Goal: Task Accomplishment & Management: Use online tool/utility

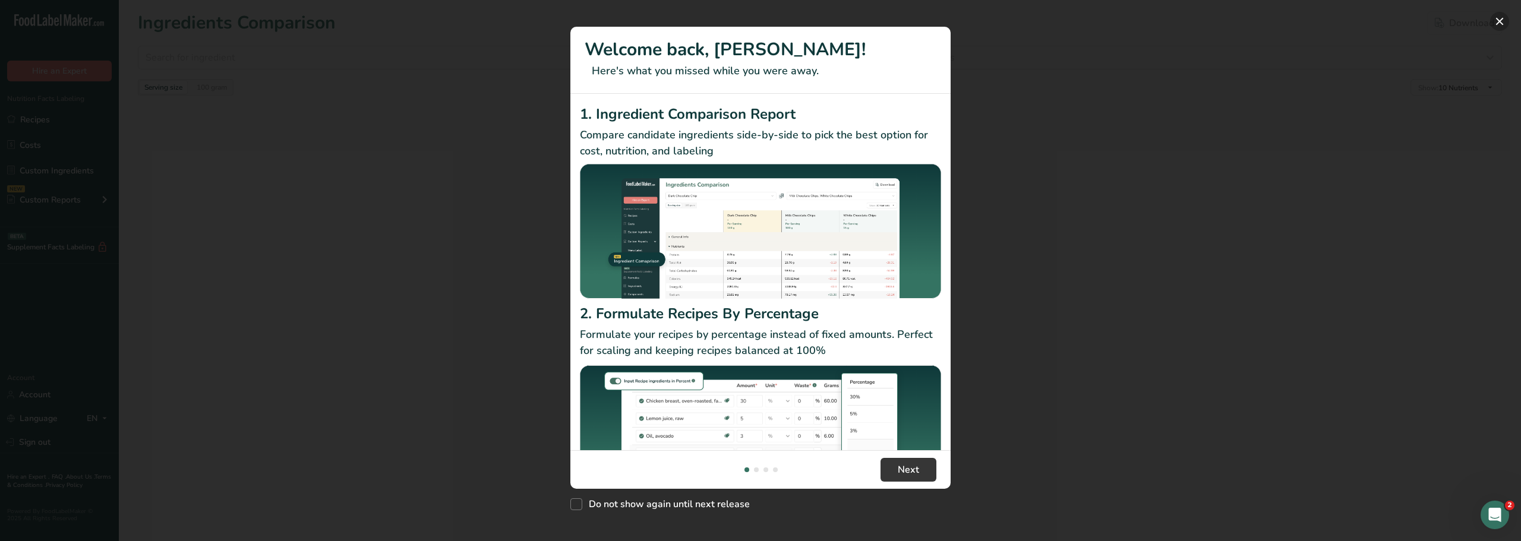
click at [1499, 20] on button "New Features" at bounding box center [1499, 21] width 19 height 19
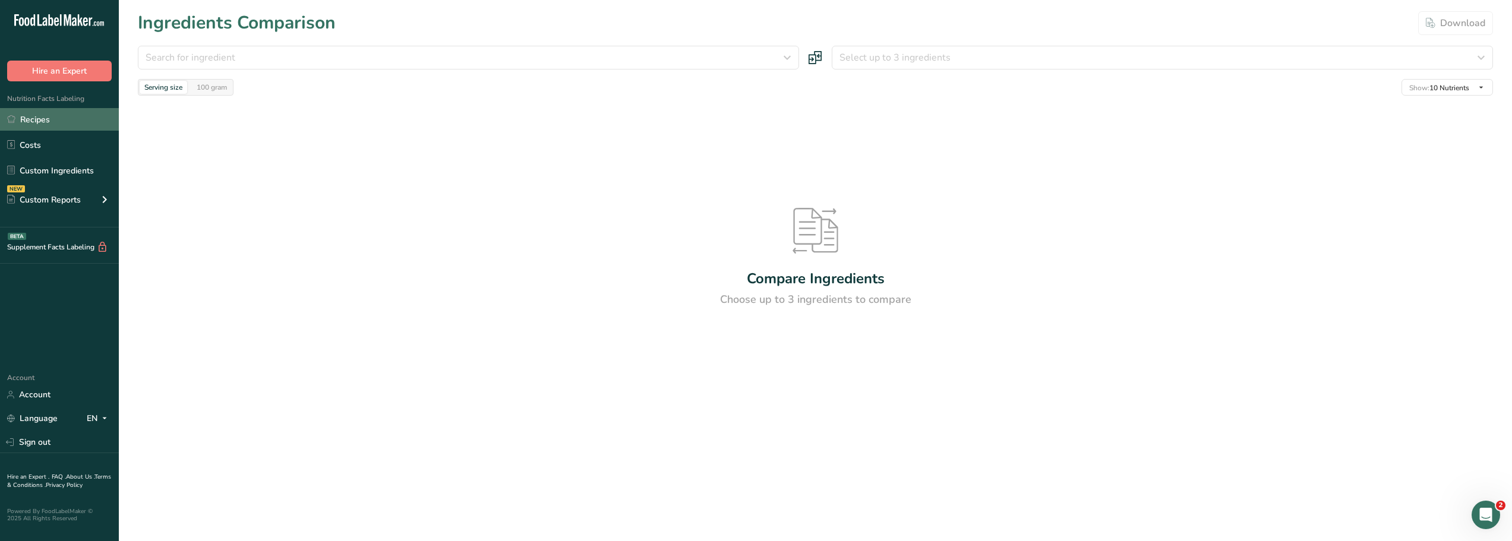
click at [27, 118] on link "Recipes" at bounding box center [59, 119] width 119 height 23
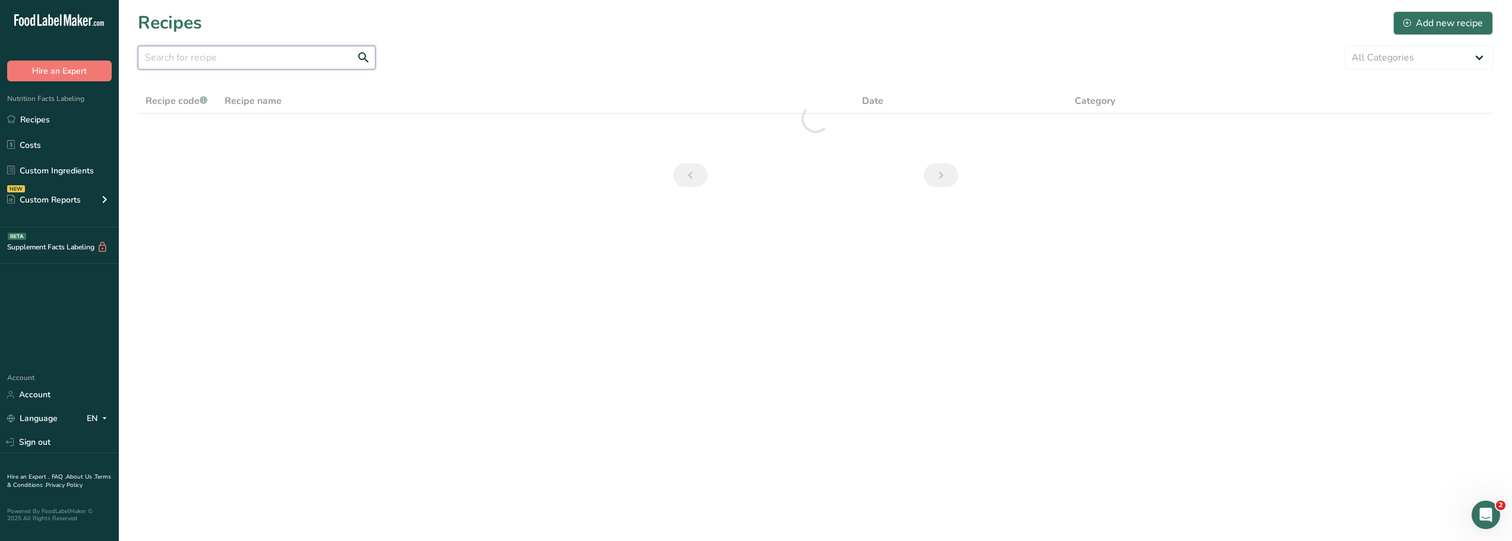
click at [160, 61] on input "text" at bounding box center [257, 58] width 238 height 24
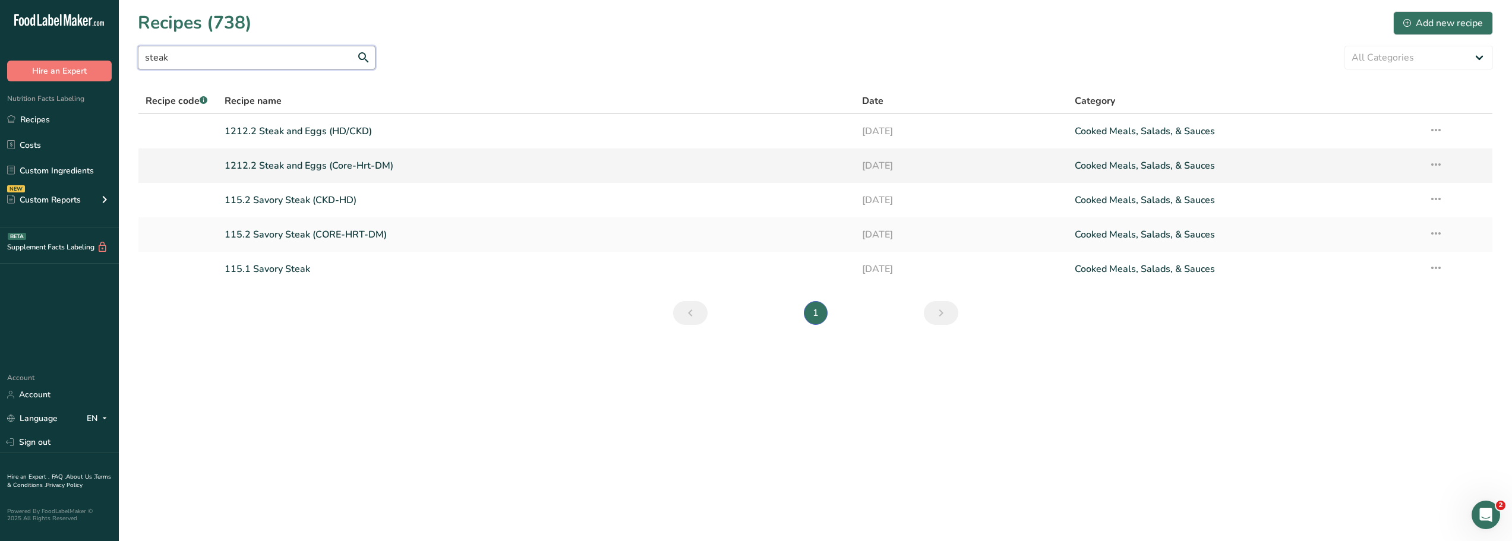
type input "steak"
click at [260, 166] on link "1212.2 Steak and Eggs (Core-Hrt-DM)" at bounding box center [536, 165] width 623 height 25
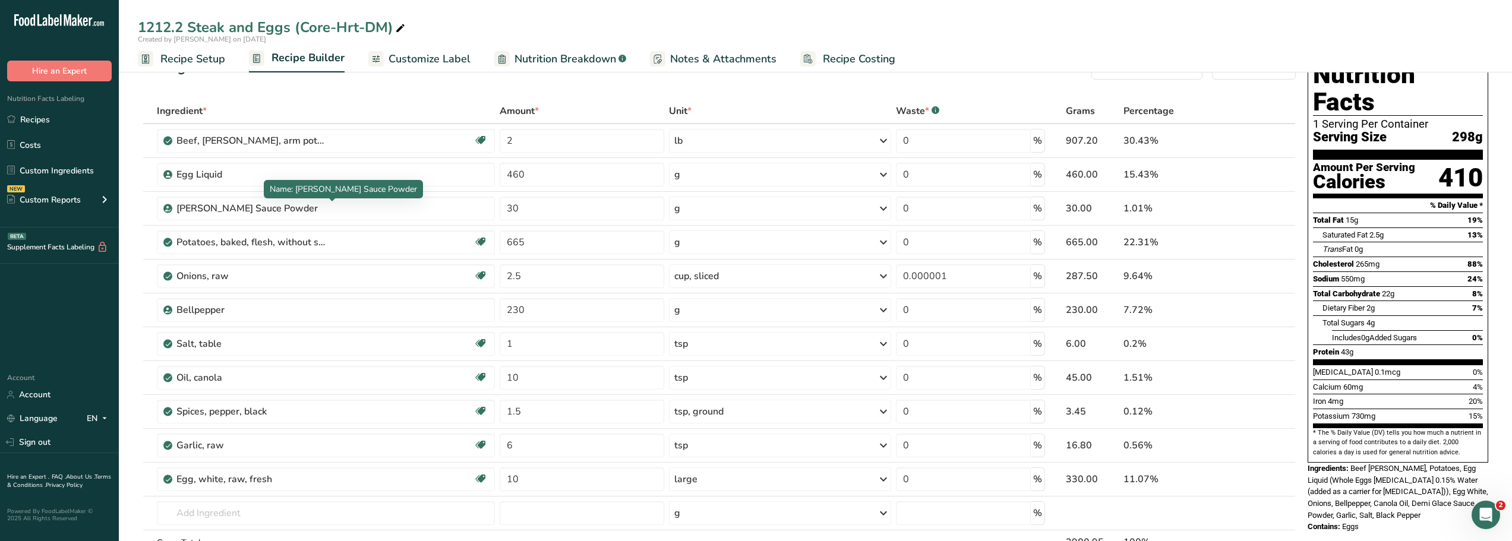
scroll to position [27, 0]
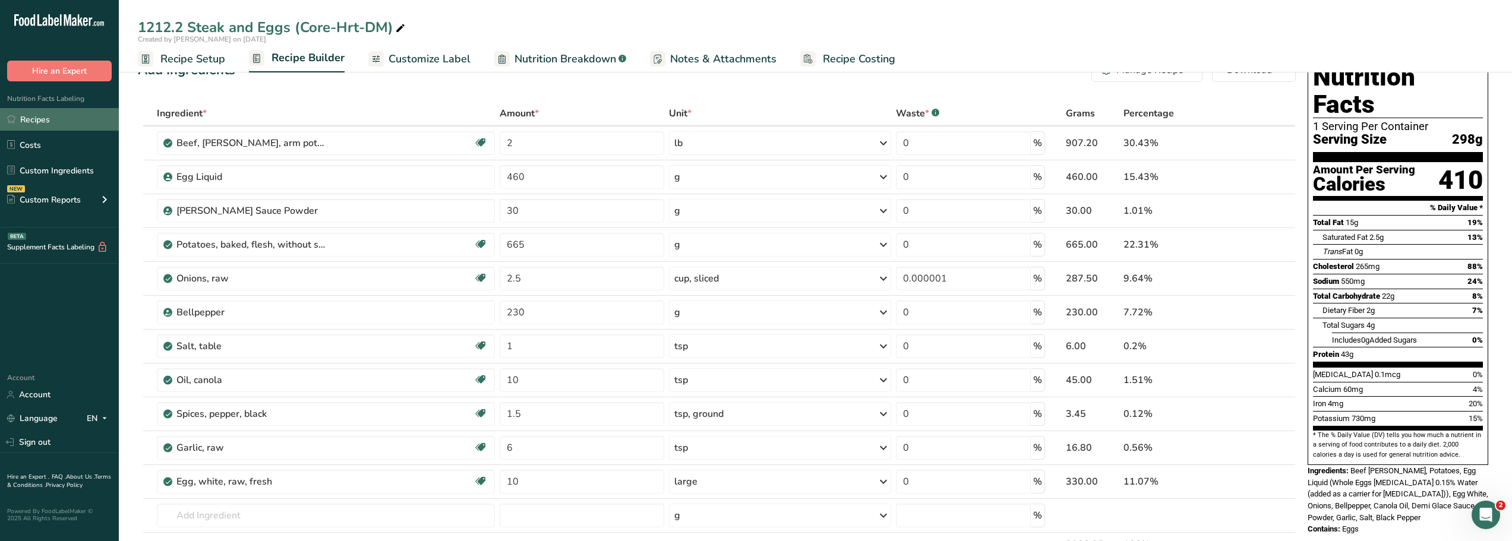
click at [34, 117] on link "Recipes" at bounding box center [59, 119] width 119 height 23
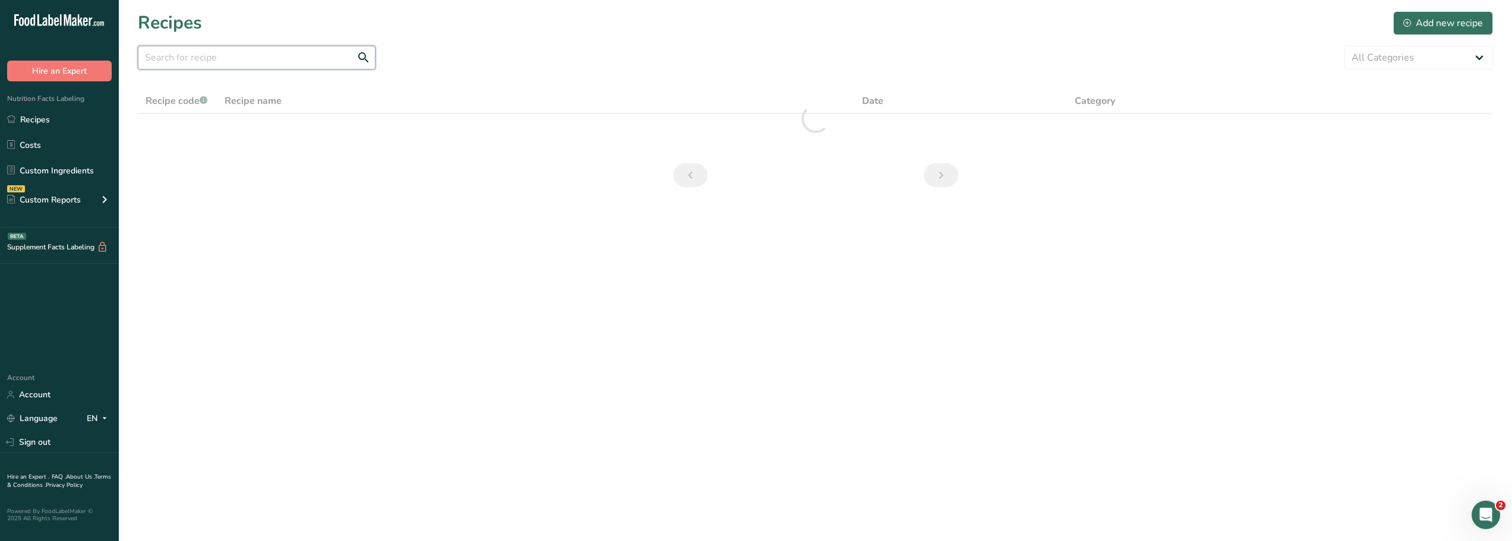
click at [172, 59] on input "text" at bounding box center [257, 58] width 238 height 24
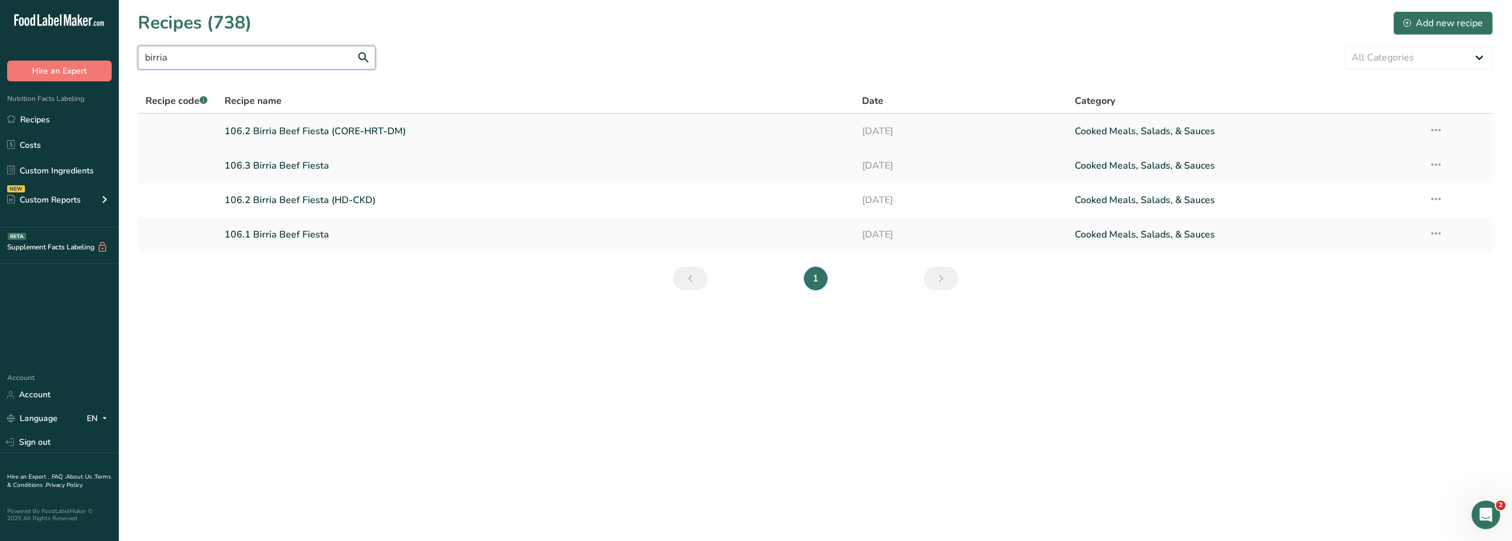
type input "birria"
click at [289, 132] on link "106.2 Birria Beef Fiesta (CORE-HRT-DM)" at bounding box center [536, 131] width 623 height 25
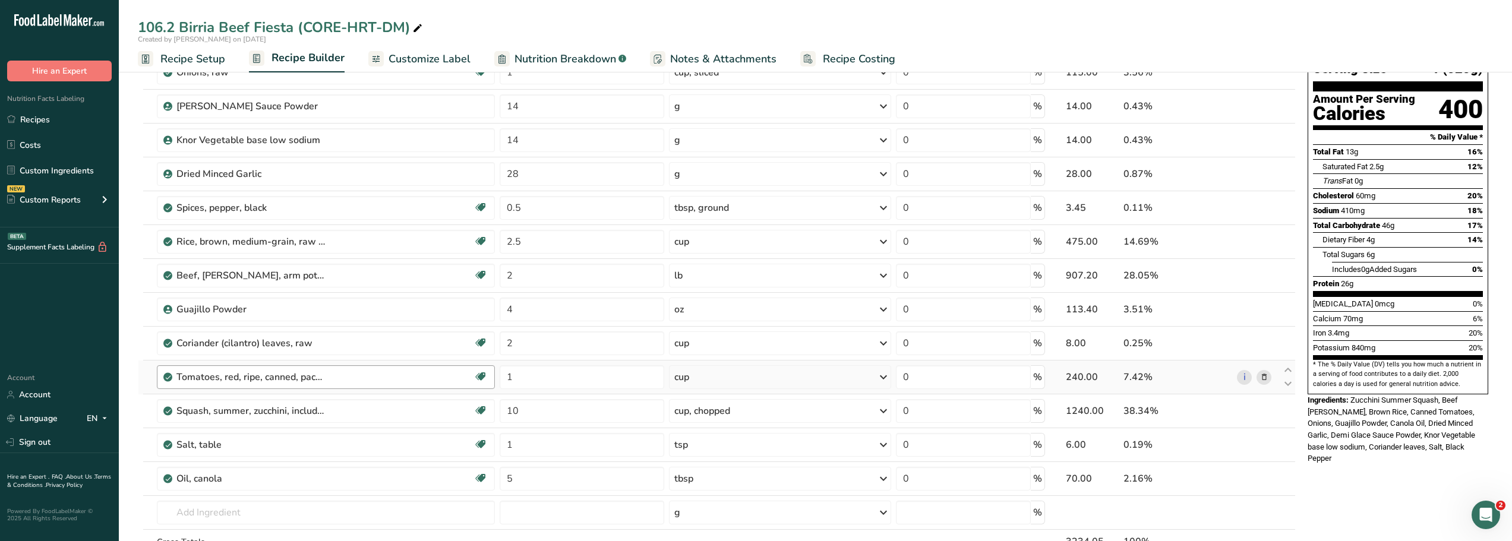
scroll to position [104, 0]
